Goal: Task Accomplishment & Management: Manage account settings

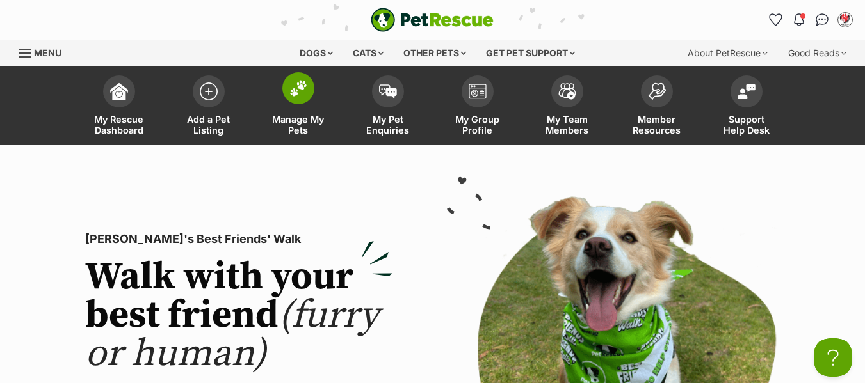
click at [301, 125] on span "Manage My Pets" at bounding box center [298, 125] width 58 height 22
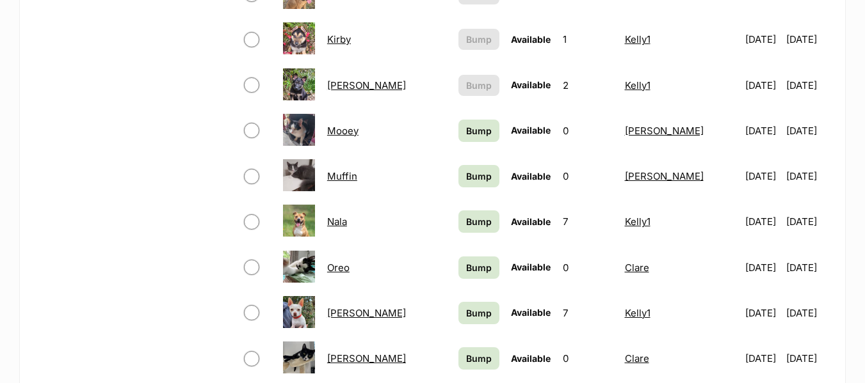
scroll to position [832, 0]
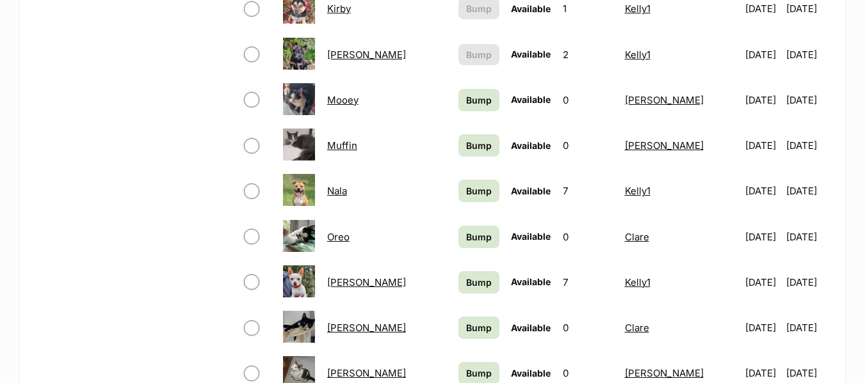
click at [344, 191] on link "Nala" at bounding box center [337, 191] width 20 height 12
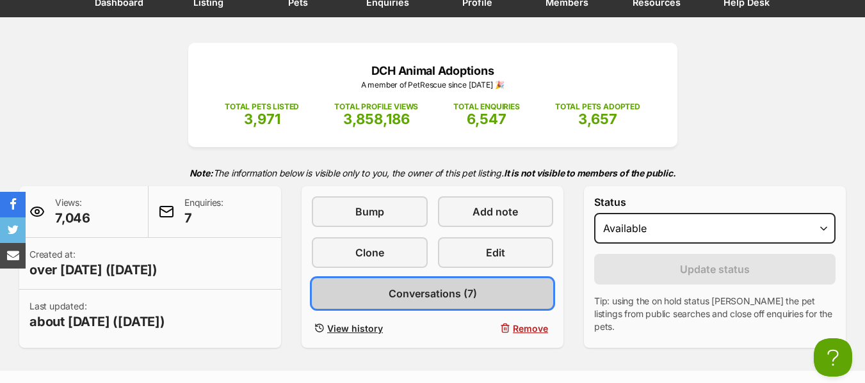
click at [431, 296] on span "Conversations (7)" at bounding box center [432, 293] width 88 height 15
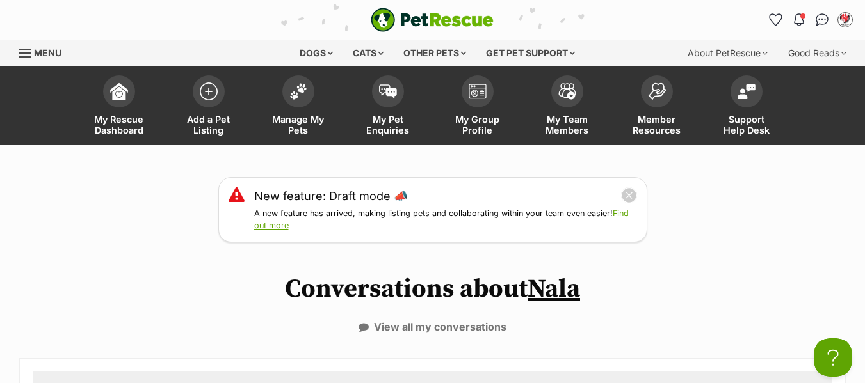
click at [25, 52] on span "Menu" at bounding box center [25, 52] width 12 height 1
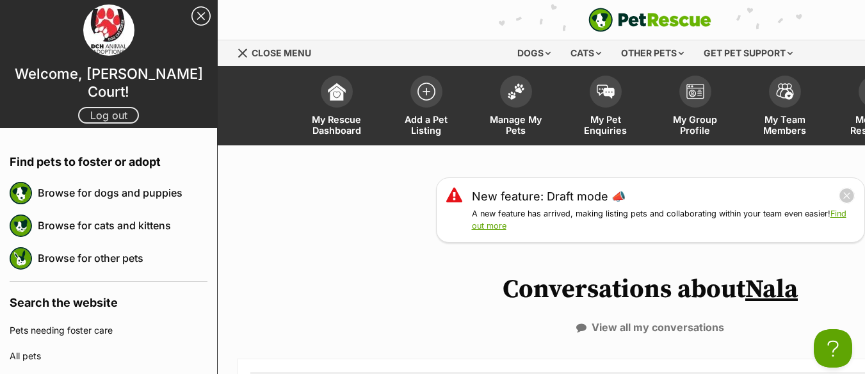
click at [93, 107] on link "Log out" at bounding box center [108, 115] width 61 height 17
